Goal: Download file/media

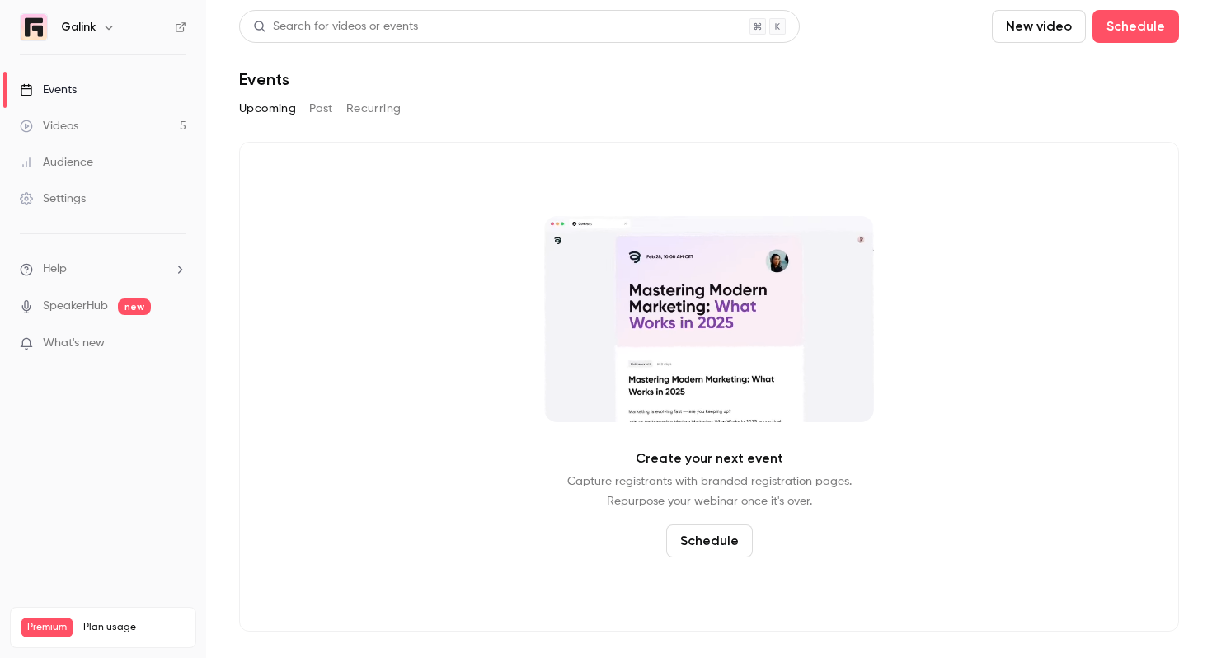
click at [115, 129] on link "Videos 5" at bounding box center [103, 126] width 206 height 36
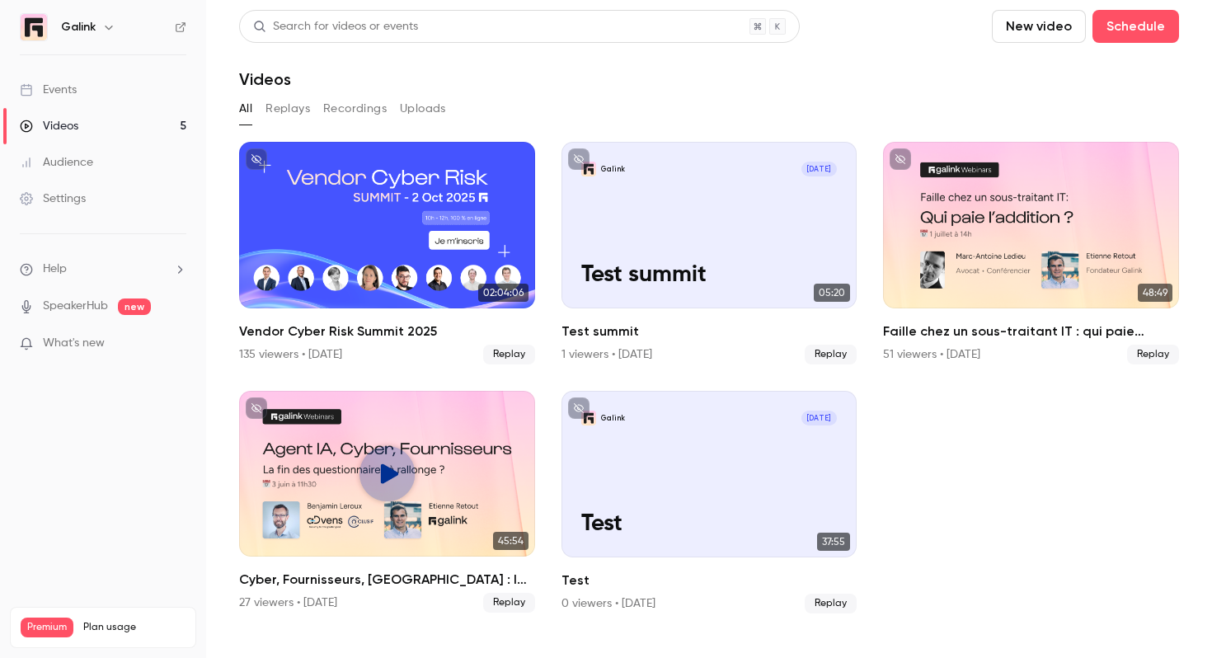
click at [307, 107] on button "Replays" at bounding box center [287, 109] width 45 height 26
click at [72, 97] on div "Events" at bounding box center [48, 90] width 57 height 16
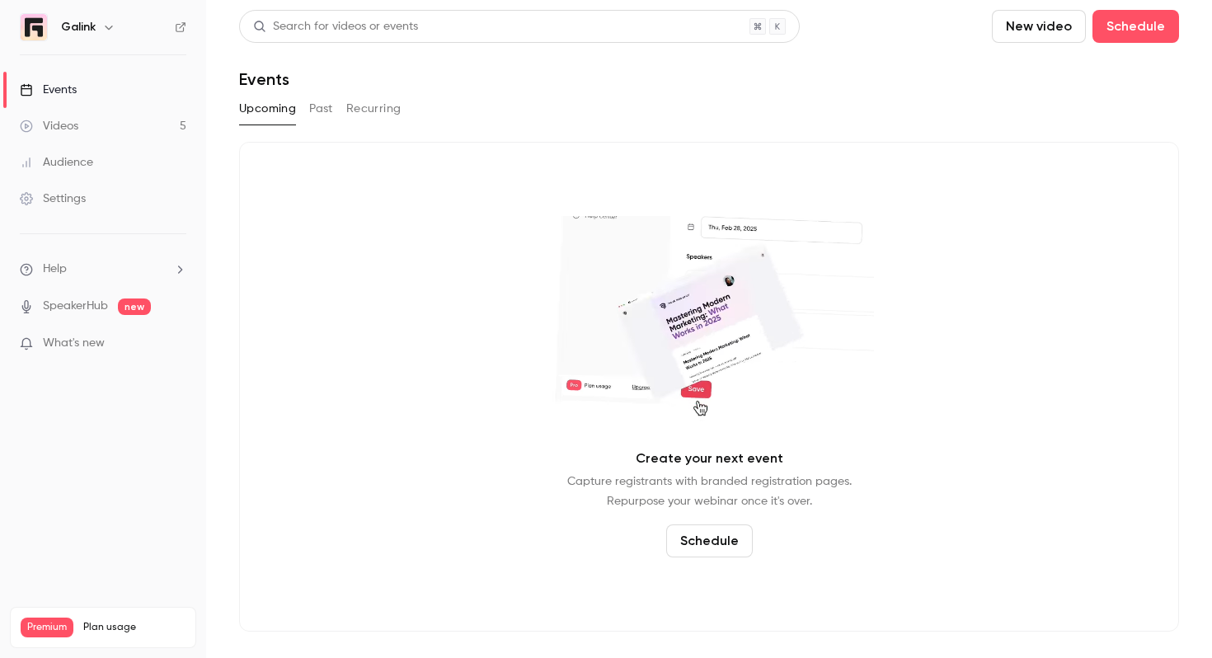
click at [326, 104] on button "Past" at bounding box center [321, 109] width 24 height 26
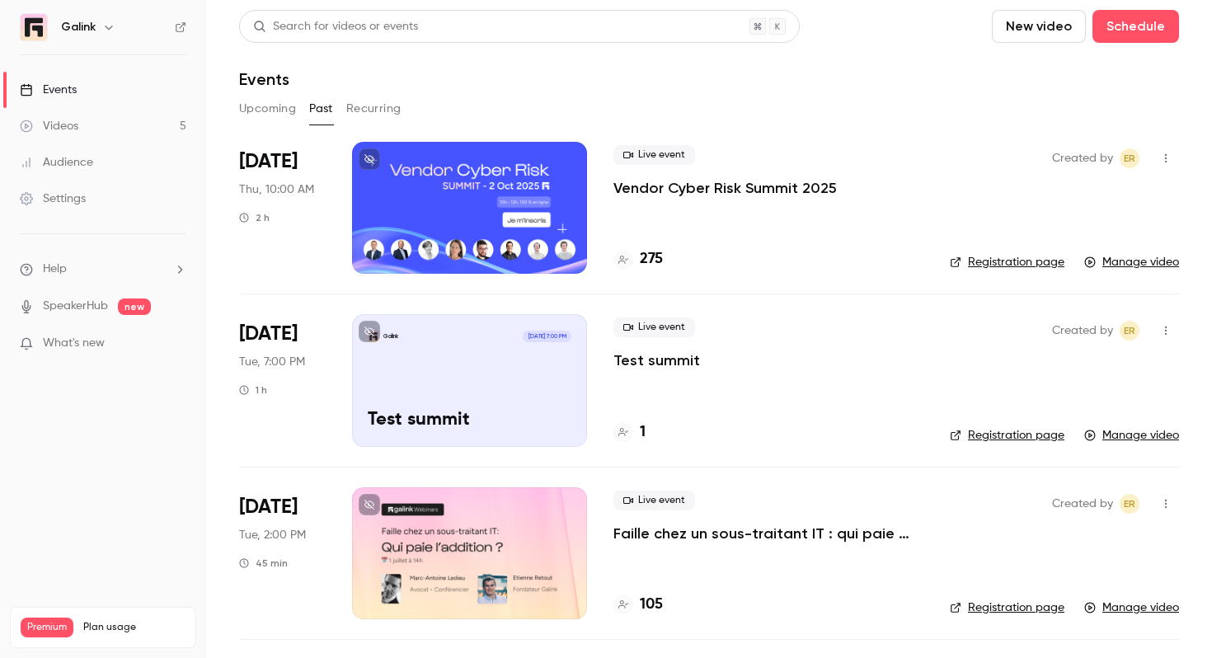
click at [574, 209] on div at bounding box center [469, 208] width 235 height 132
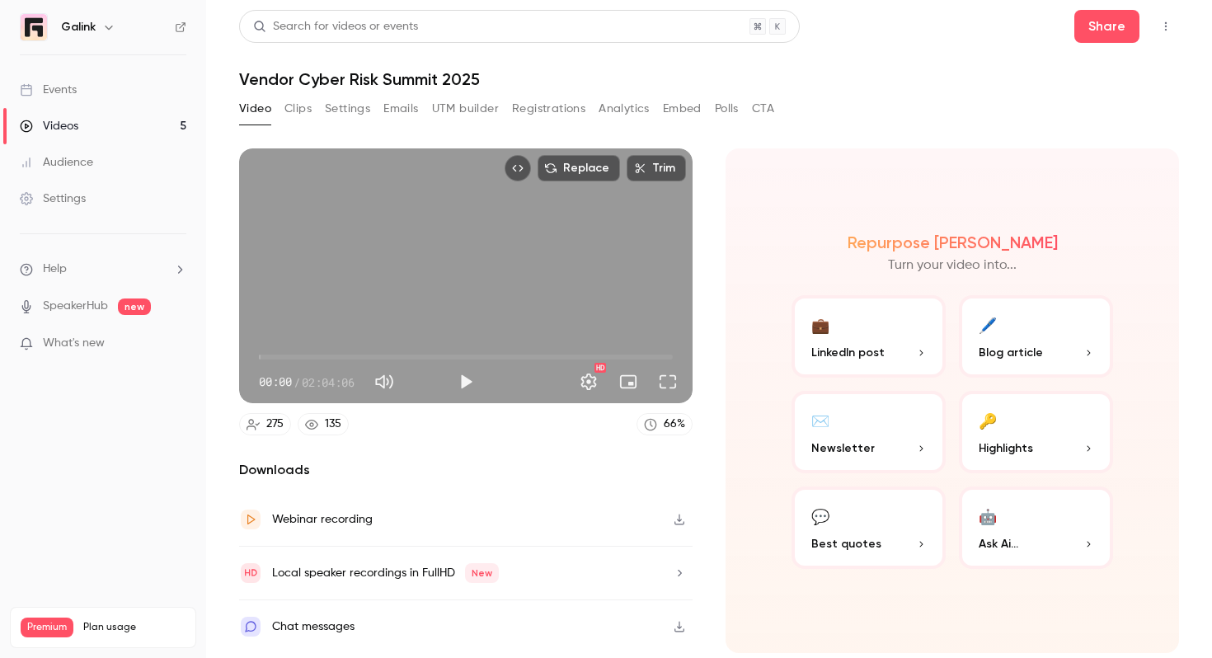
click at [545, 109] on button "Registrations" at bounding box center [548, 109] width 73 height 26
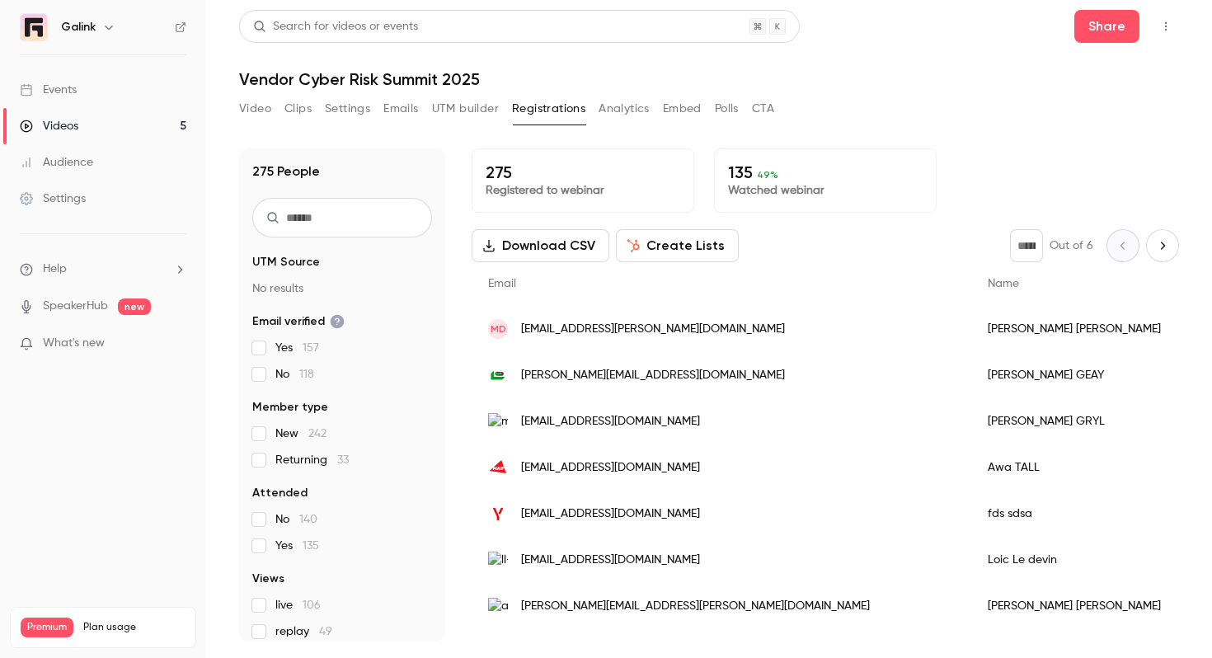
click at [640, 105] on button "Analytics" at bounding box center [623, 109] width 51 height 26
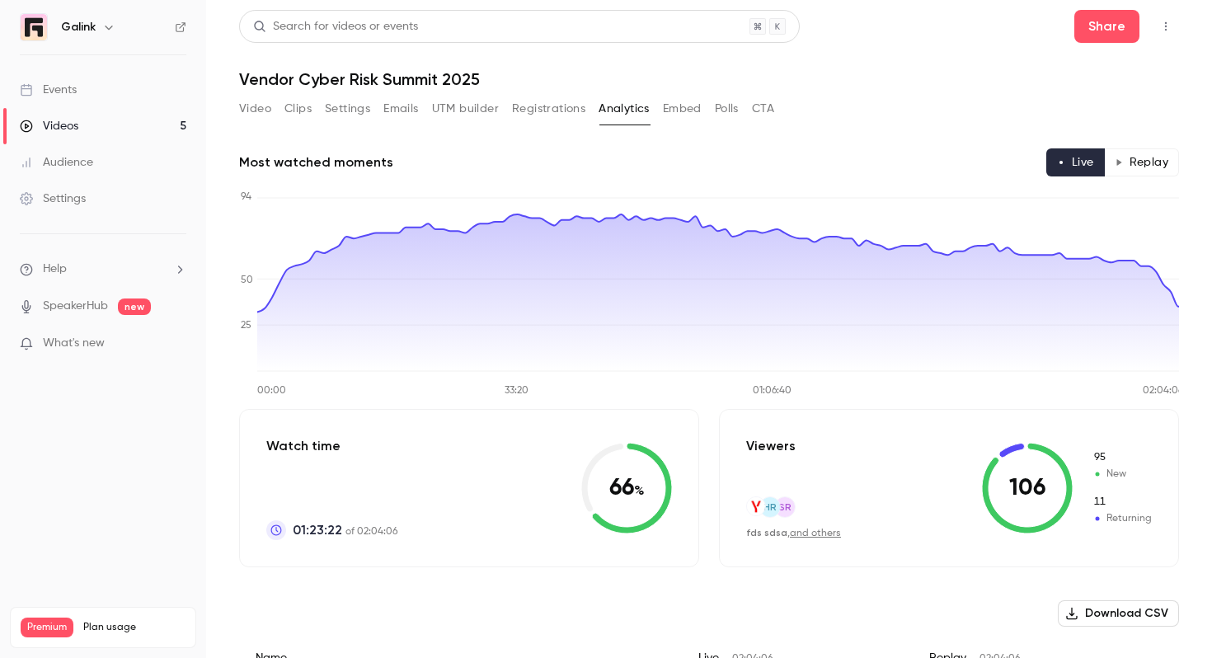
click at [1145, 162] on button "Replay" at bounding box center [1141, 162] width 75 height 28
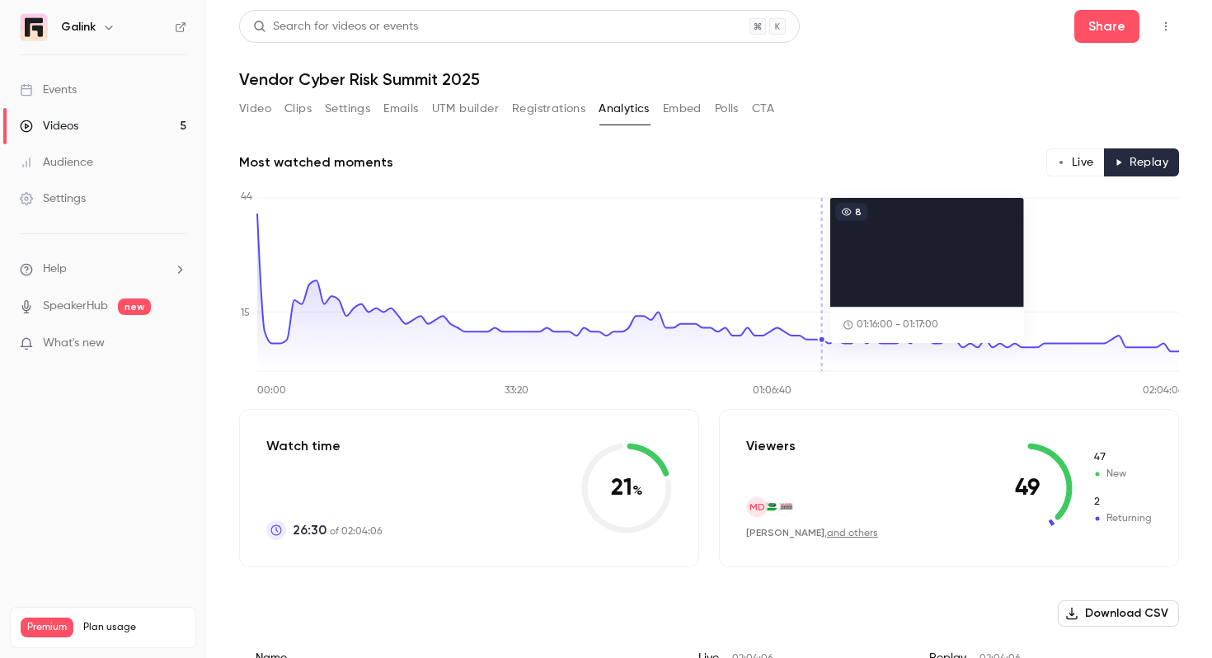
scroll to position [365, 0]
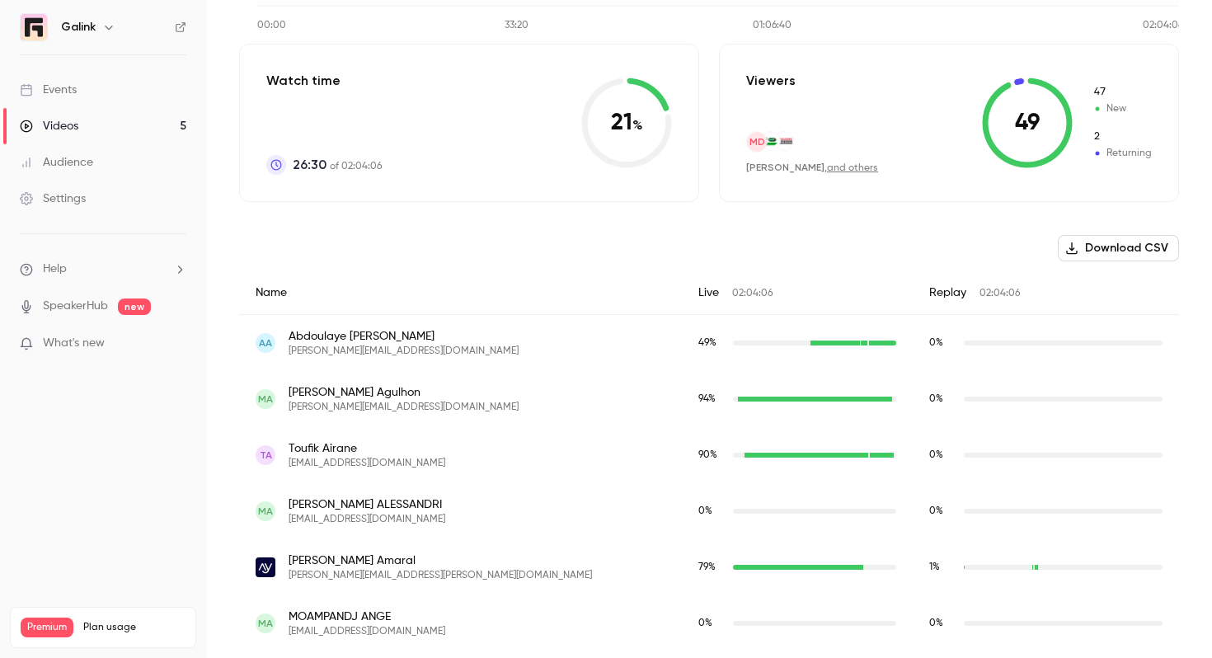
click at [1104, 238] on button "Download CSV" at bounding box center [1117, 248] width 121 height 26
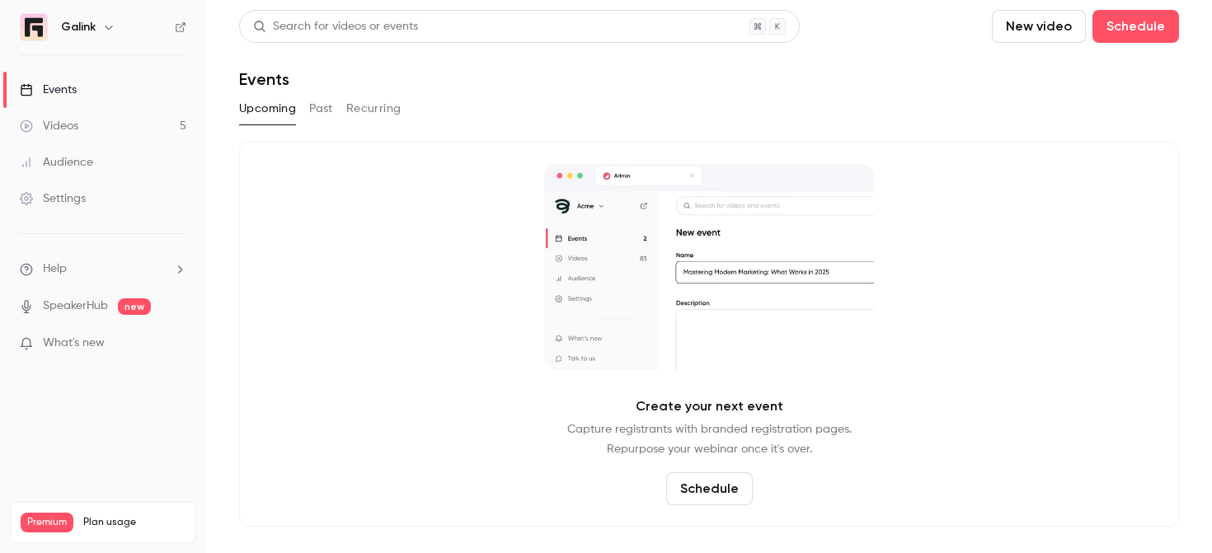
click at [313, 109] on button "Past" at bounding box center [321, 109] width 24 height 26
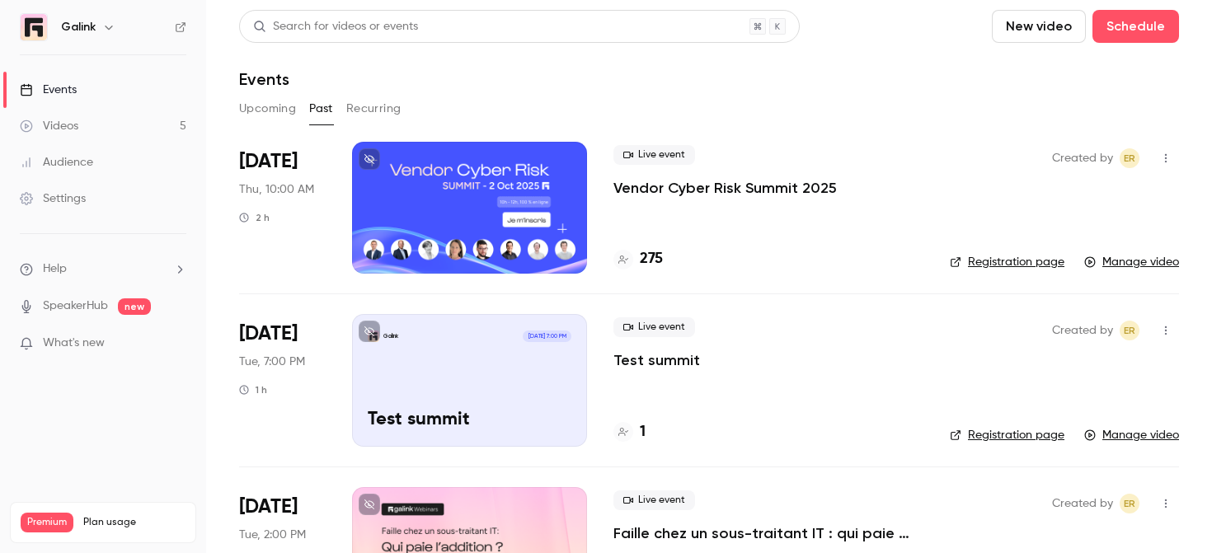
click at [687, 203] on div "Live event Vendor Cyber Risk Summit 2025 275" at bounding box center [768, 208] width 310 height 132
click at [687, 182] on p "Vendor Cyber Risk Summit 2025" at bounding box center [724, 188] width 223 height 20
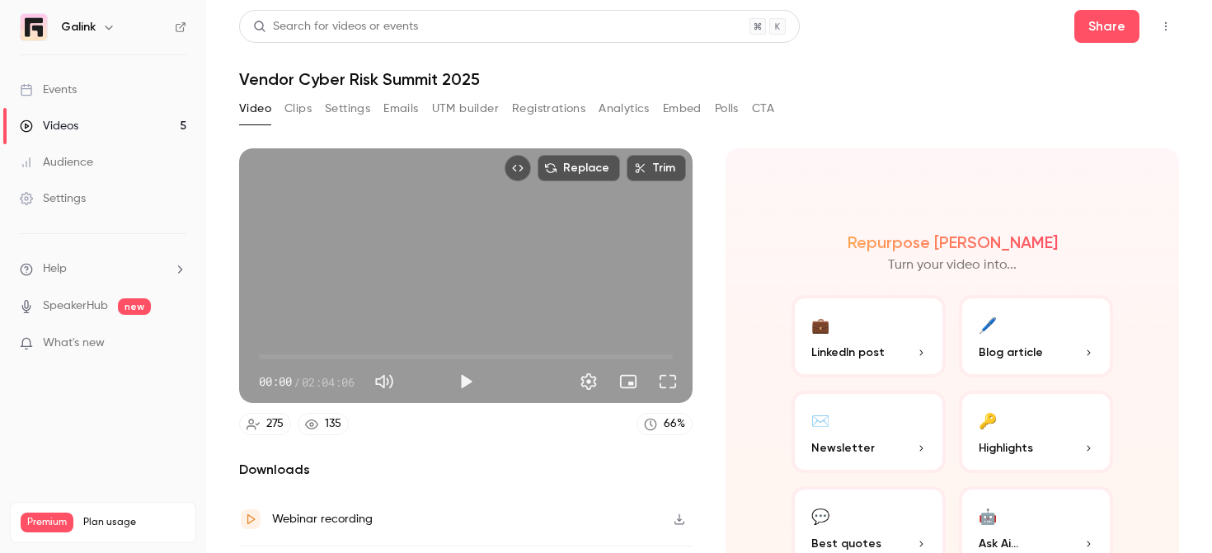
click at [619, 105] on button "Analytics" at bounding box center [623, 109] width 51 height 26
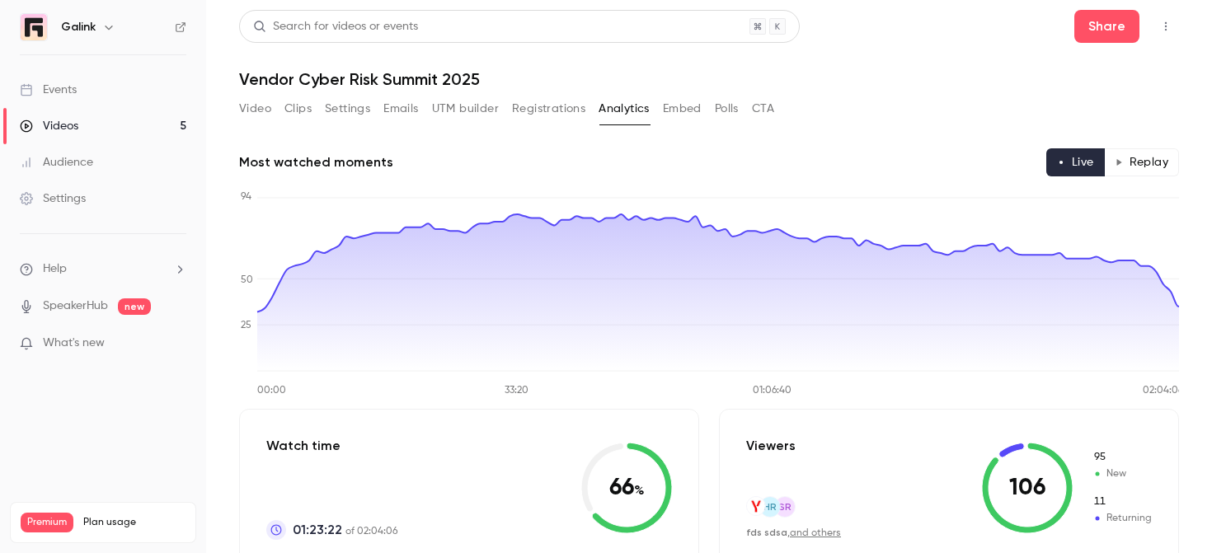
click at [1132, 170] on button "Replay" at bounding box center [1141, 162] width 75 height 28
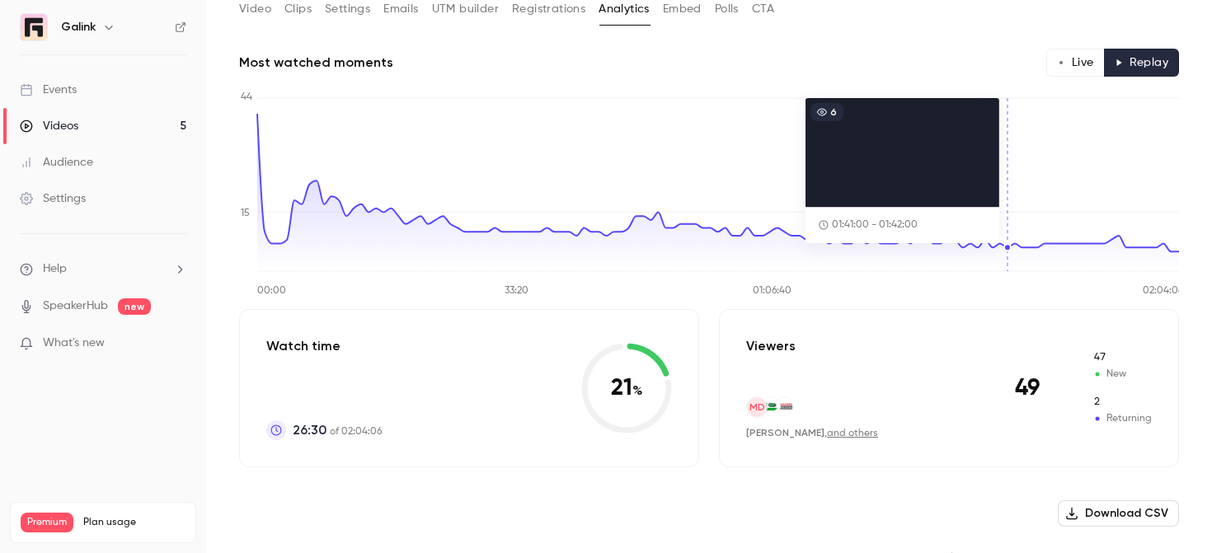
scroll to position [192, 0]
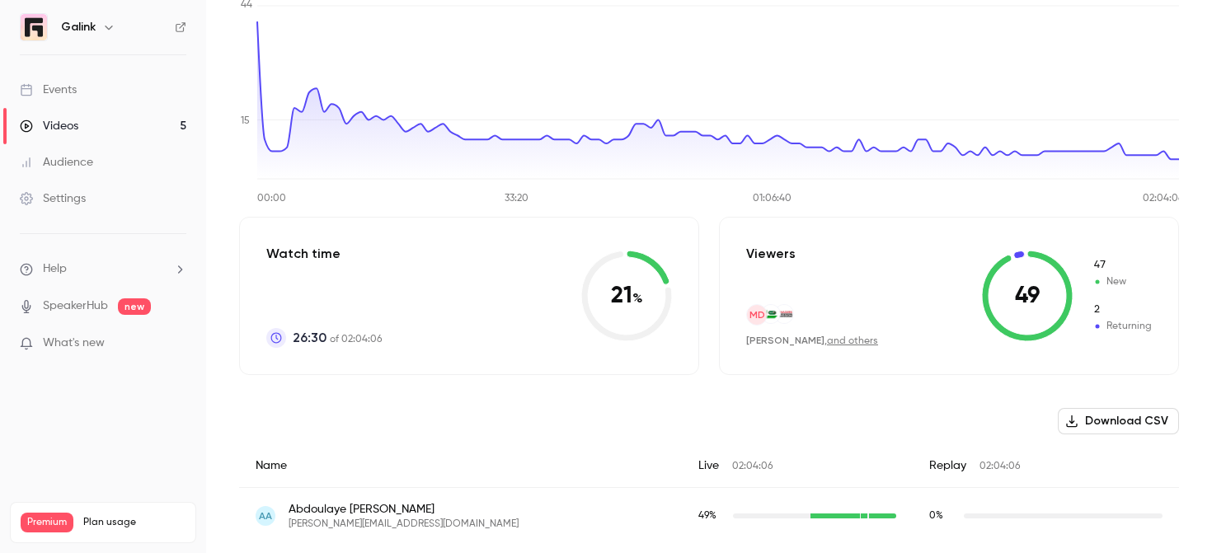
click at [1039, 283] on icon at bounding box center [1027, 296] width 91 height 91
click at [844, 344] on link "and others" at bounding box center [852, 341] width 51 height 10
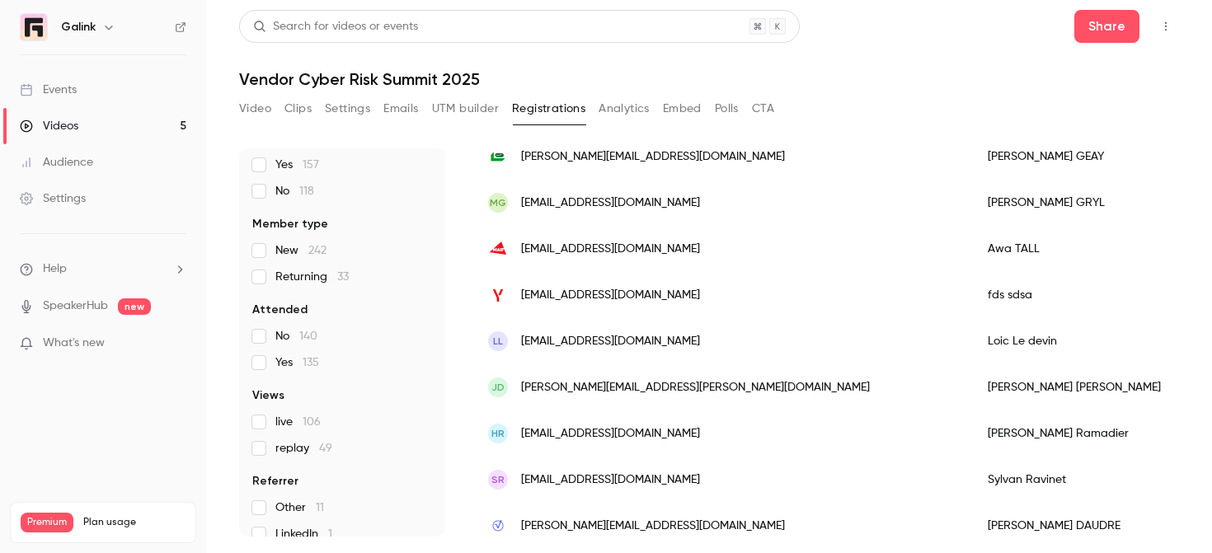
scroll to position [202, 0]
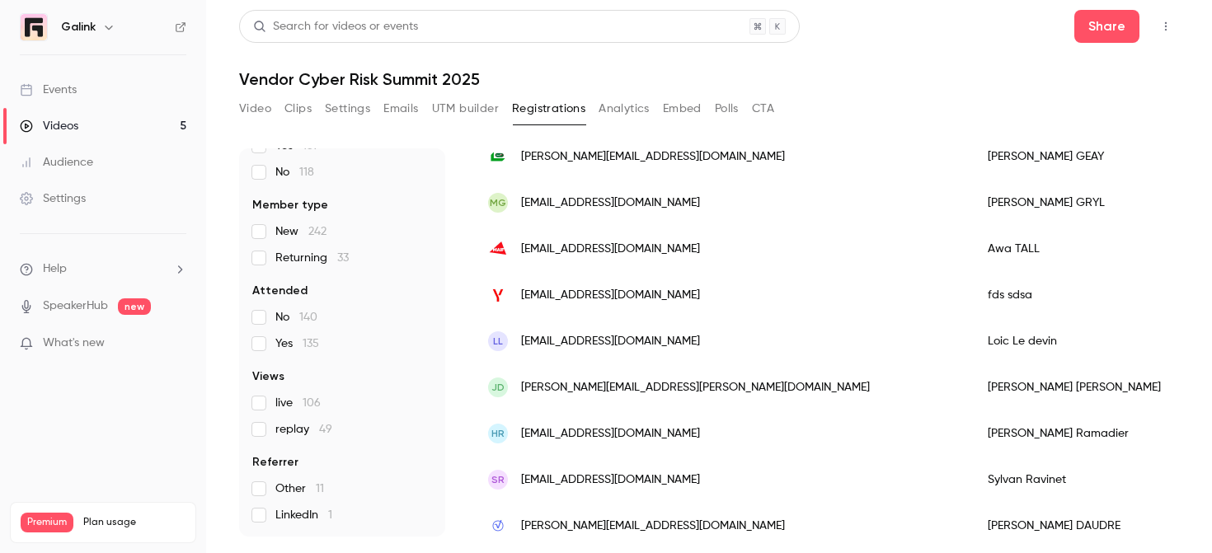
click at [251, 431] on div "275 People UTM Source No results Email verified Yes 157 No 118 Member type New …" at bounding box center [342, 342] width 206 height 388
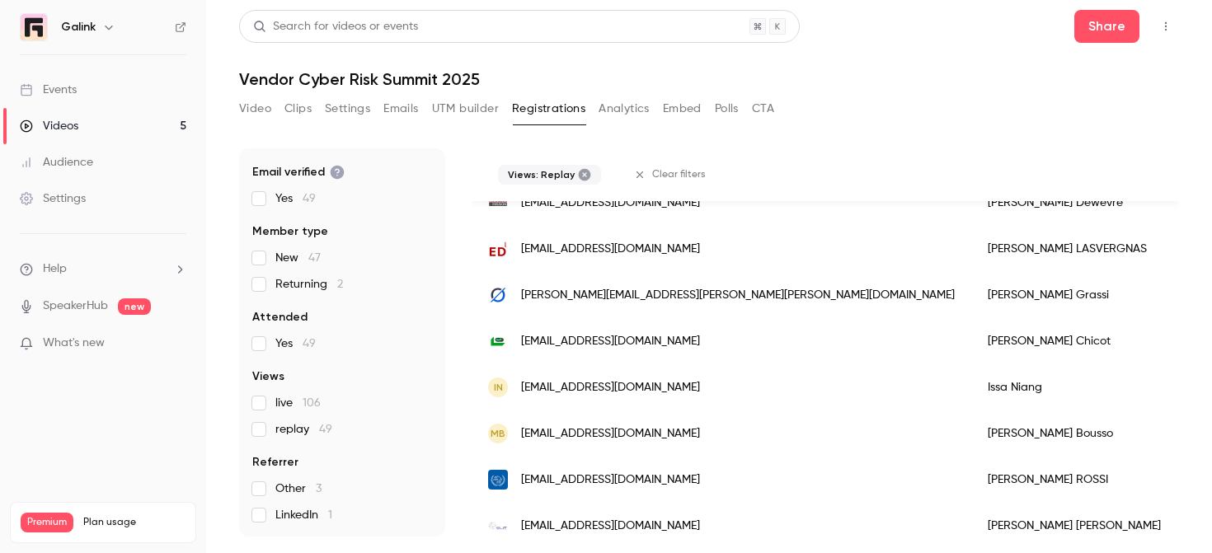
scroll to position [0, 0]
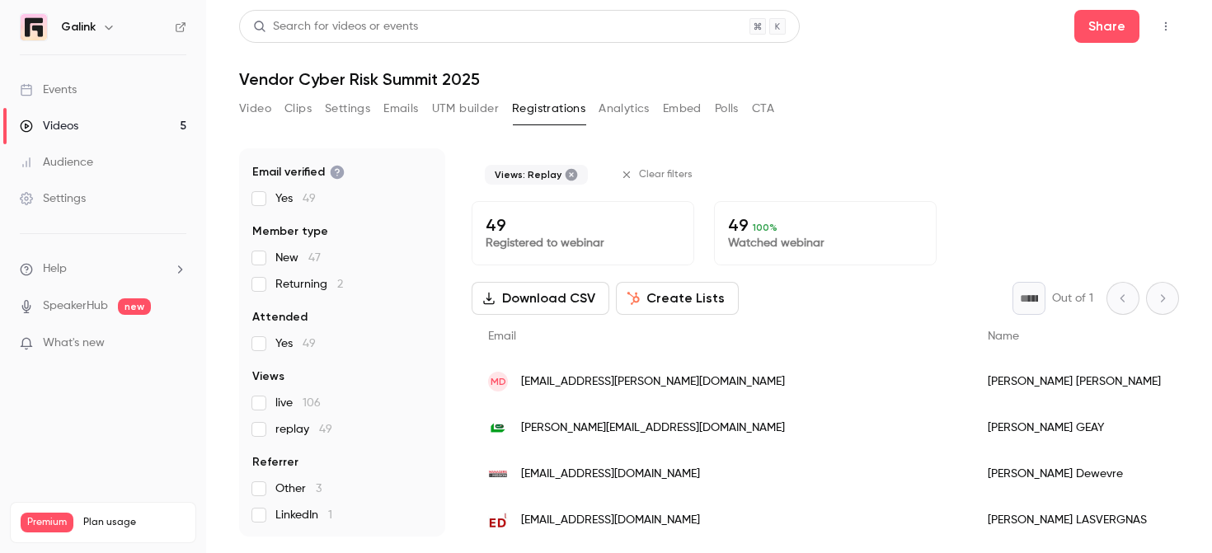
click at [556, 289] on button "Download CSV" at bounding box center [540, 298] width 138 height 33
